Goal: Transaction & Acquisition: Purchase product/service

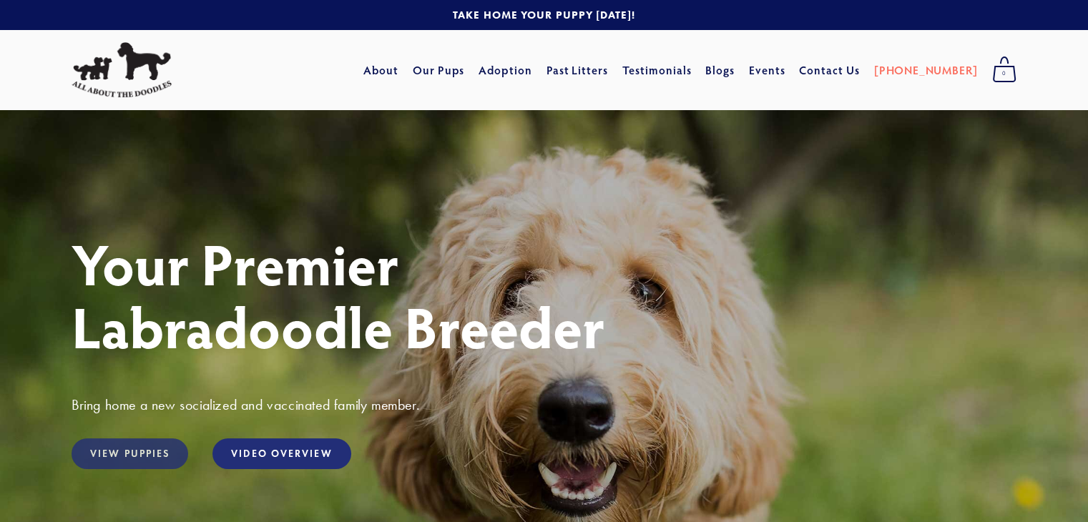
click at [142, 442] on link "View Puppies" at bounding box center [130, 454] width 117 height 31
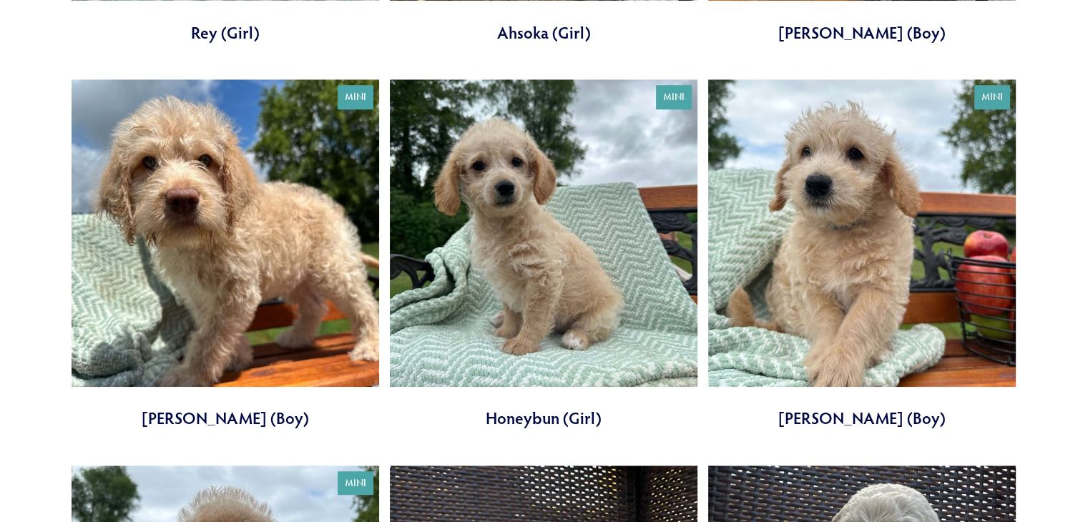
scroll to position [864, 0]
click at [652, 332] on link at bounding box center [544, 254] width 308 height 351
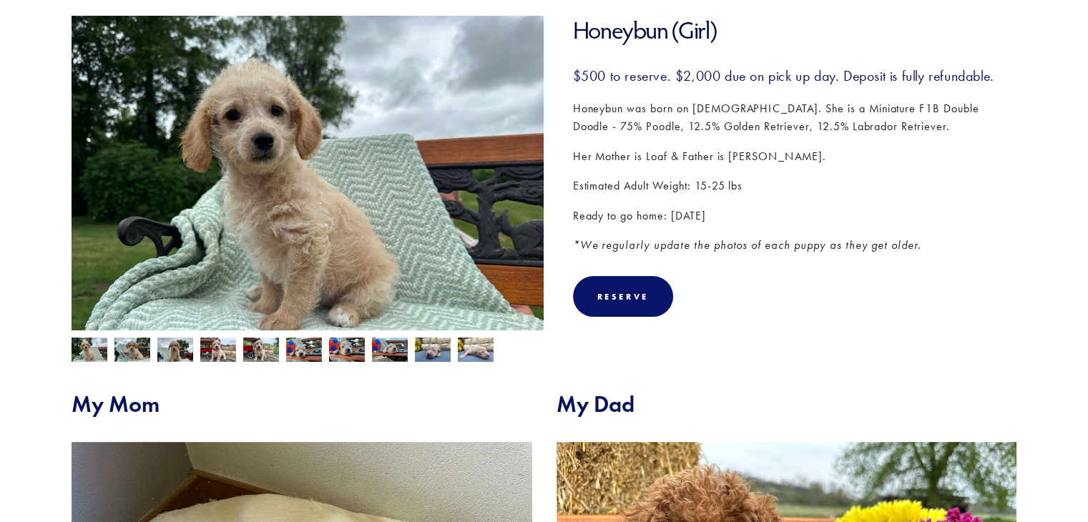
scroll to position [228, 0]
